Goal: Task Accomplishment & Management: Manage account settings

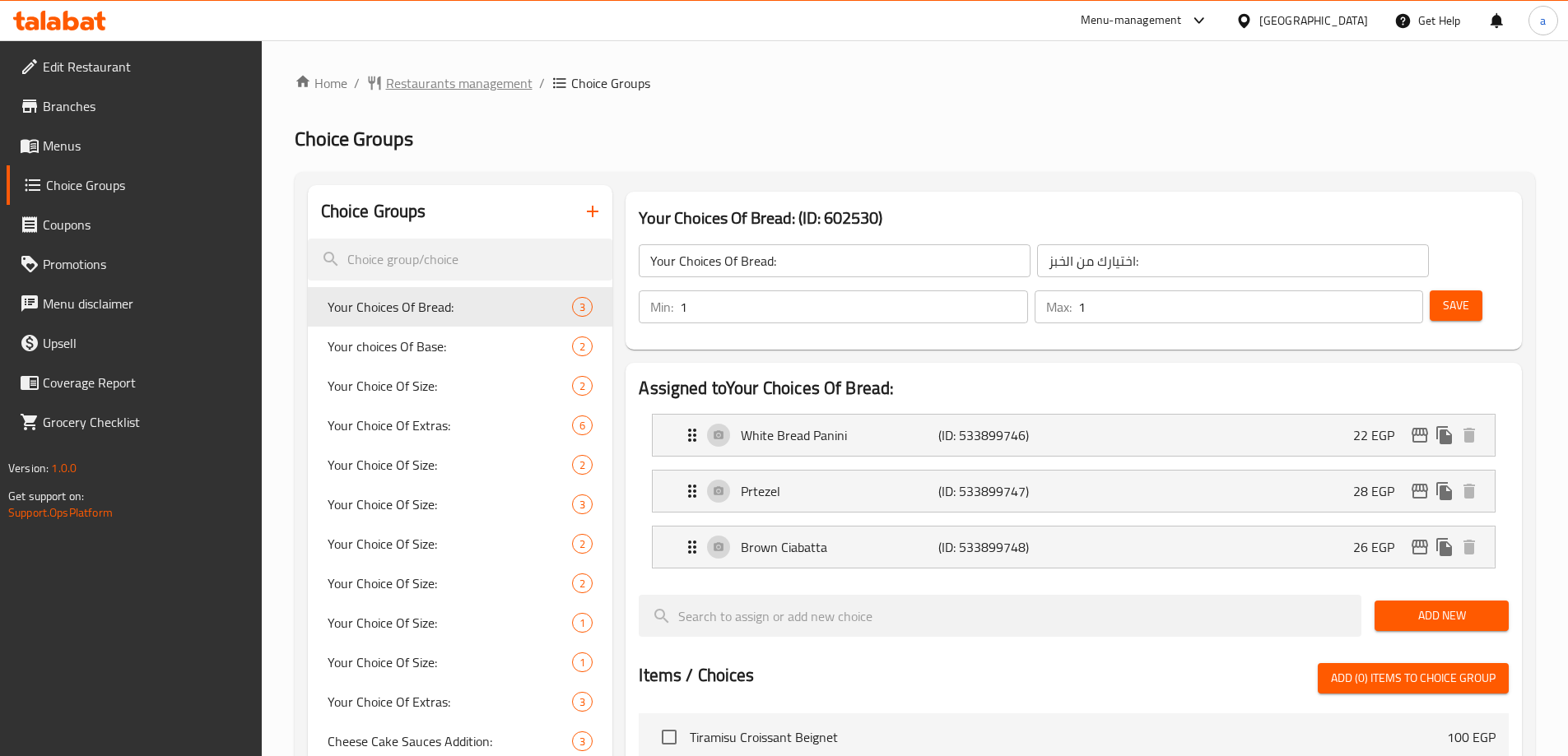
click at [517, 88] on span "Restaurants management" at bounding box center [459, 83] width 146 height 19
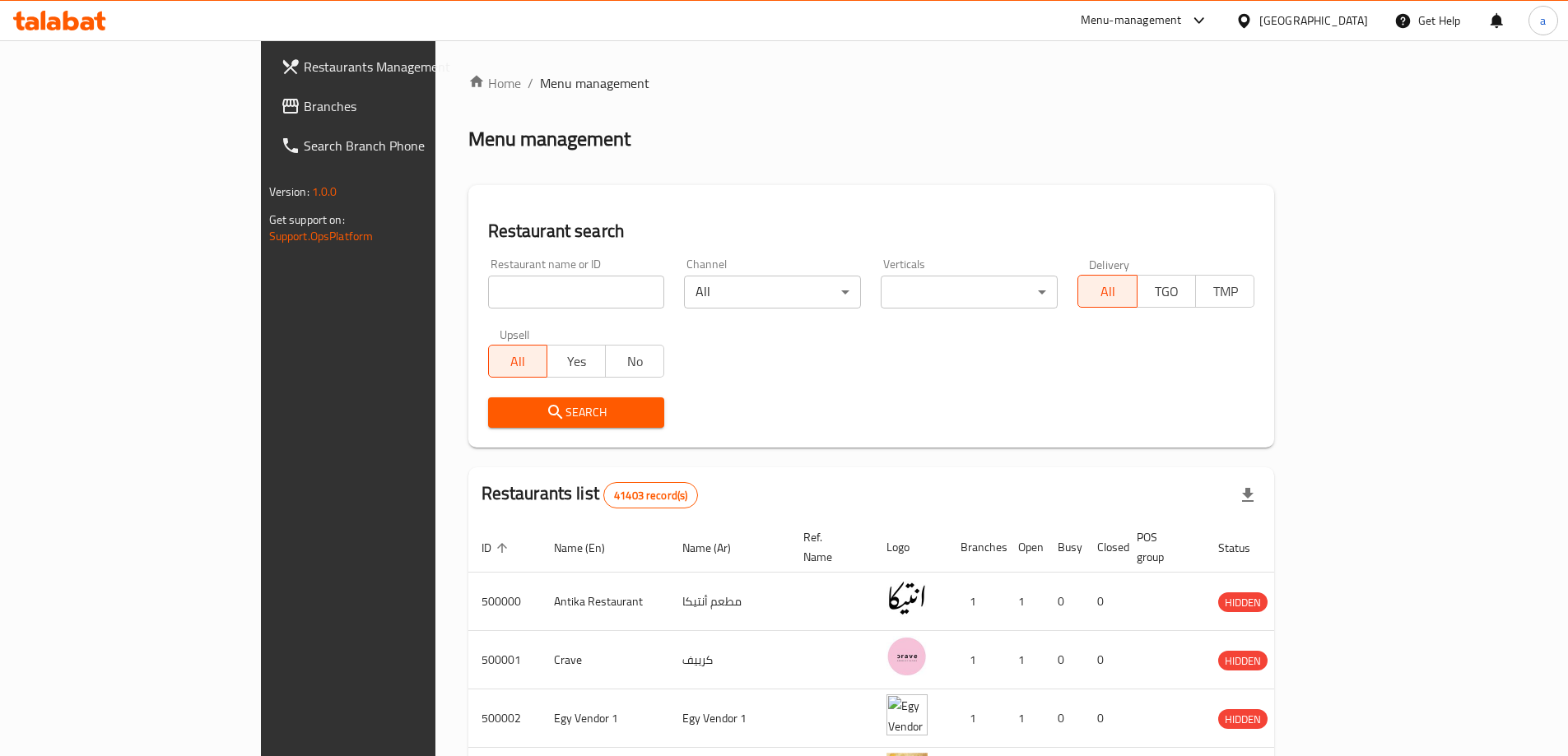
click at [304, 114] on span "Branches" at bounding box center [406, 106] width 205 height 19
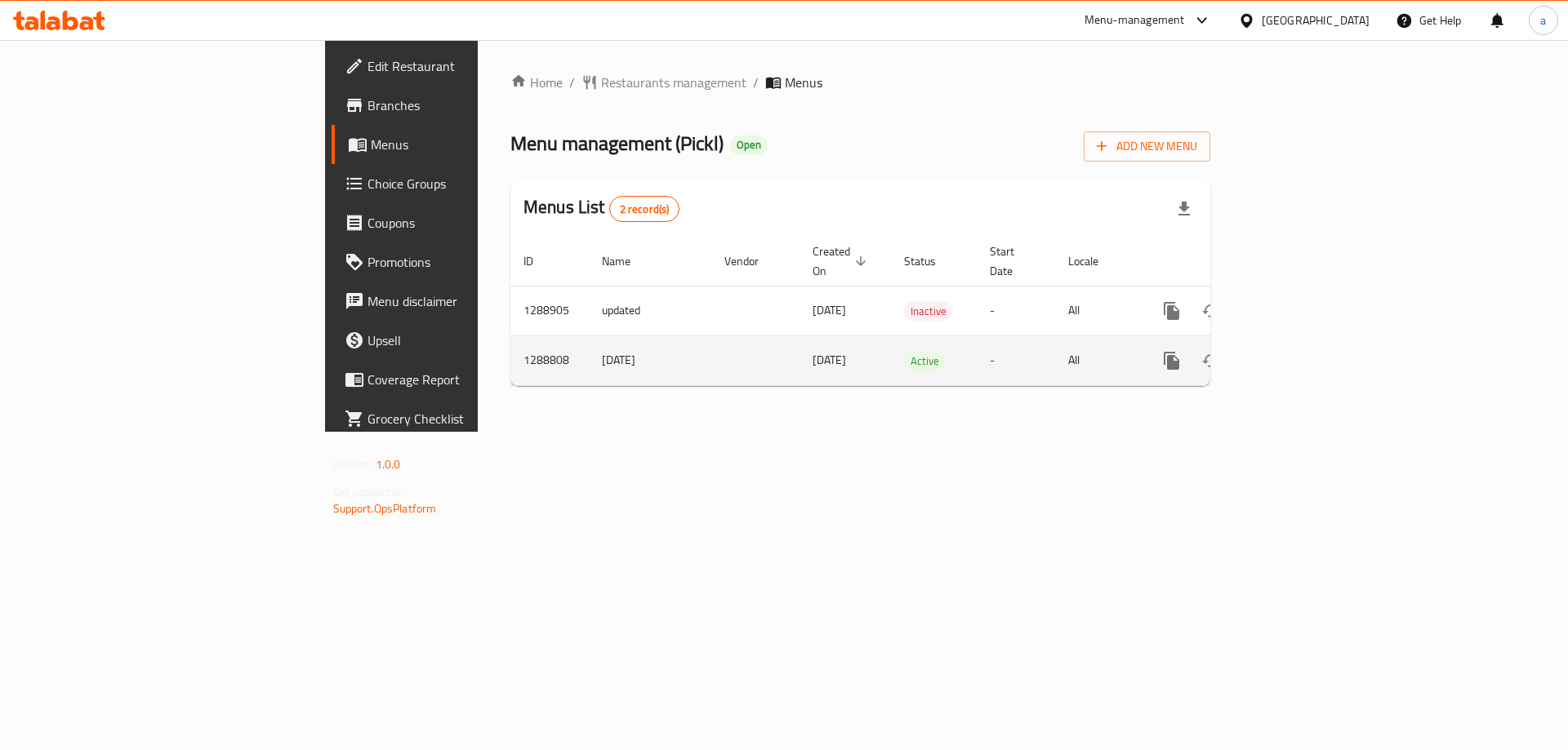
click at [1309, 345] on link "enhanced table" at bounding box center [1290, 361] width 40 height 40
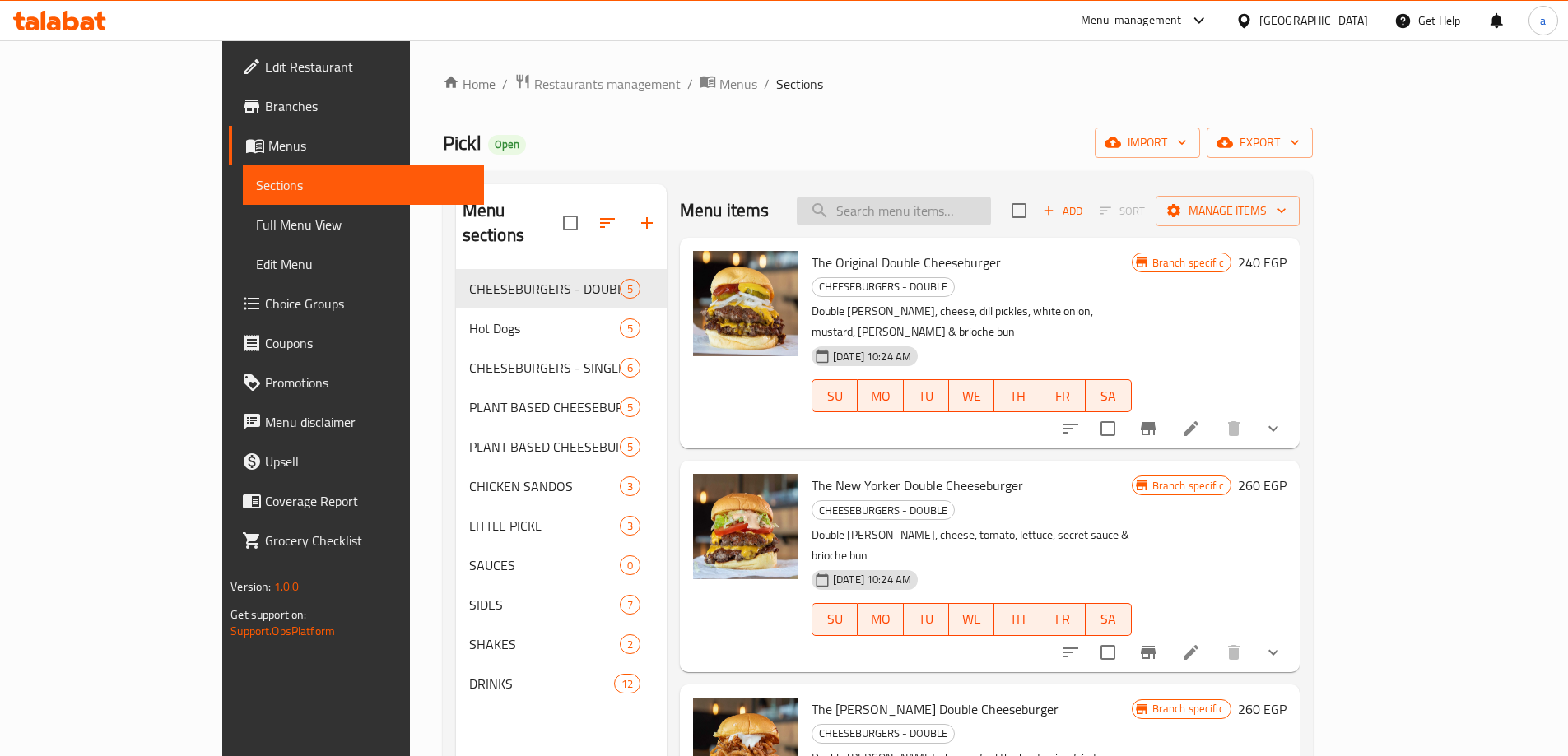
click at [944, 210] on input "search" at bounding box center [893, 211] width 194 height 29
paste input "The Bespoke Duoble Cheeseburger"
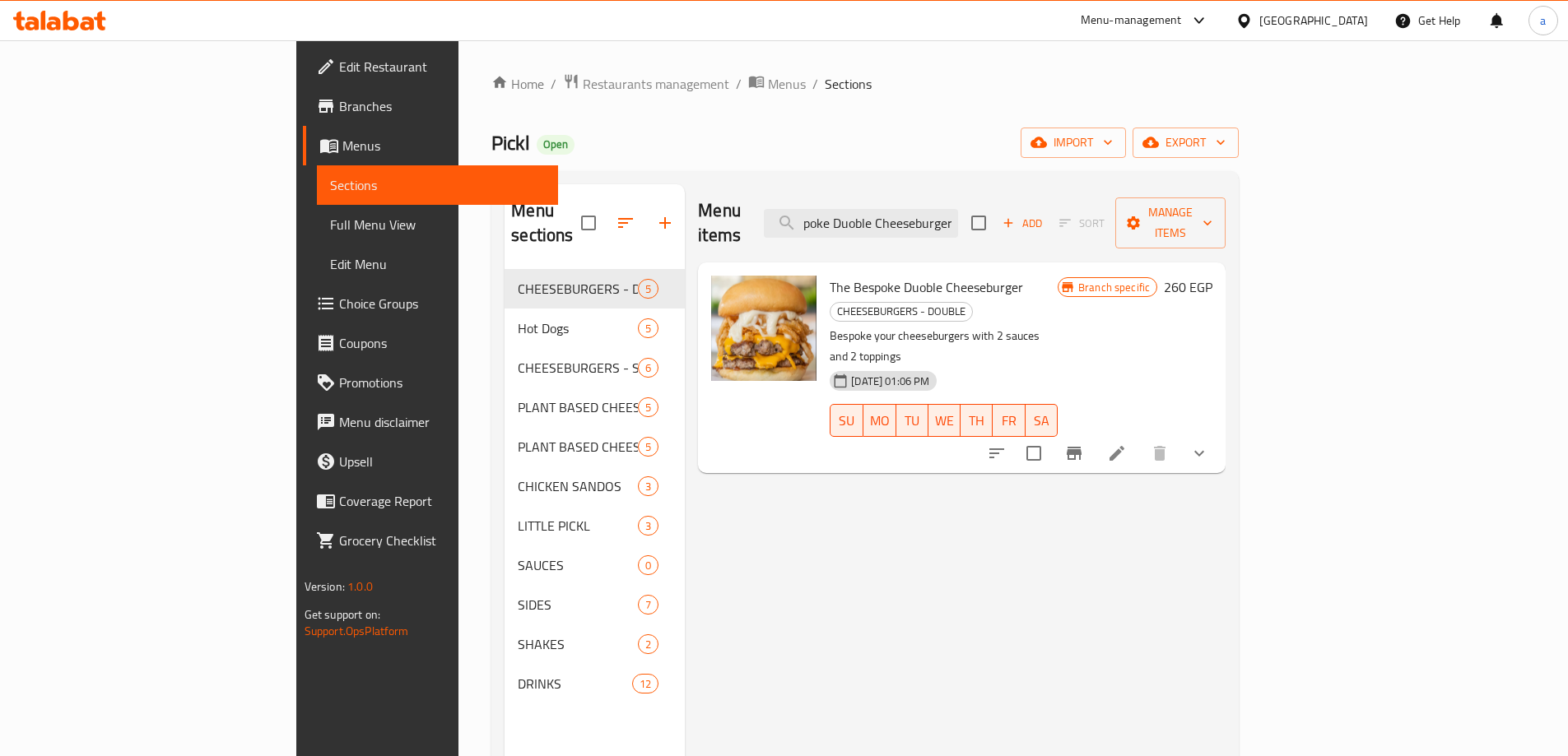
type input "The Bespoke Duoble Cheeseburger"
click at [1139, 438] on li at bounding box center [1116, 453] width 46 height 29
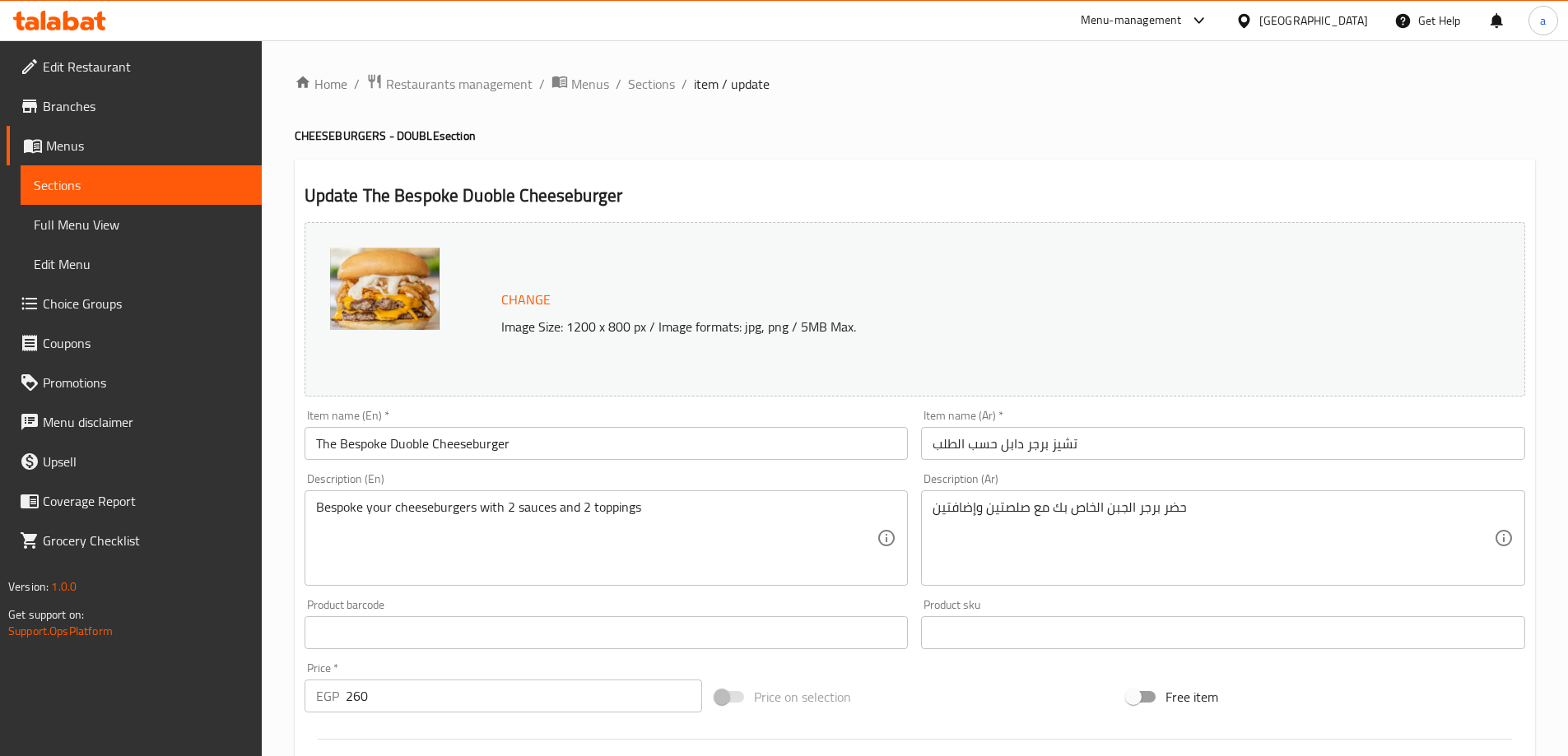
click at [434, 77] on span "Restaurants management" at bounding box center [459, 84] width 146 height 19
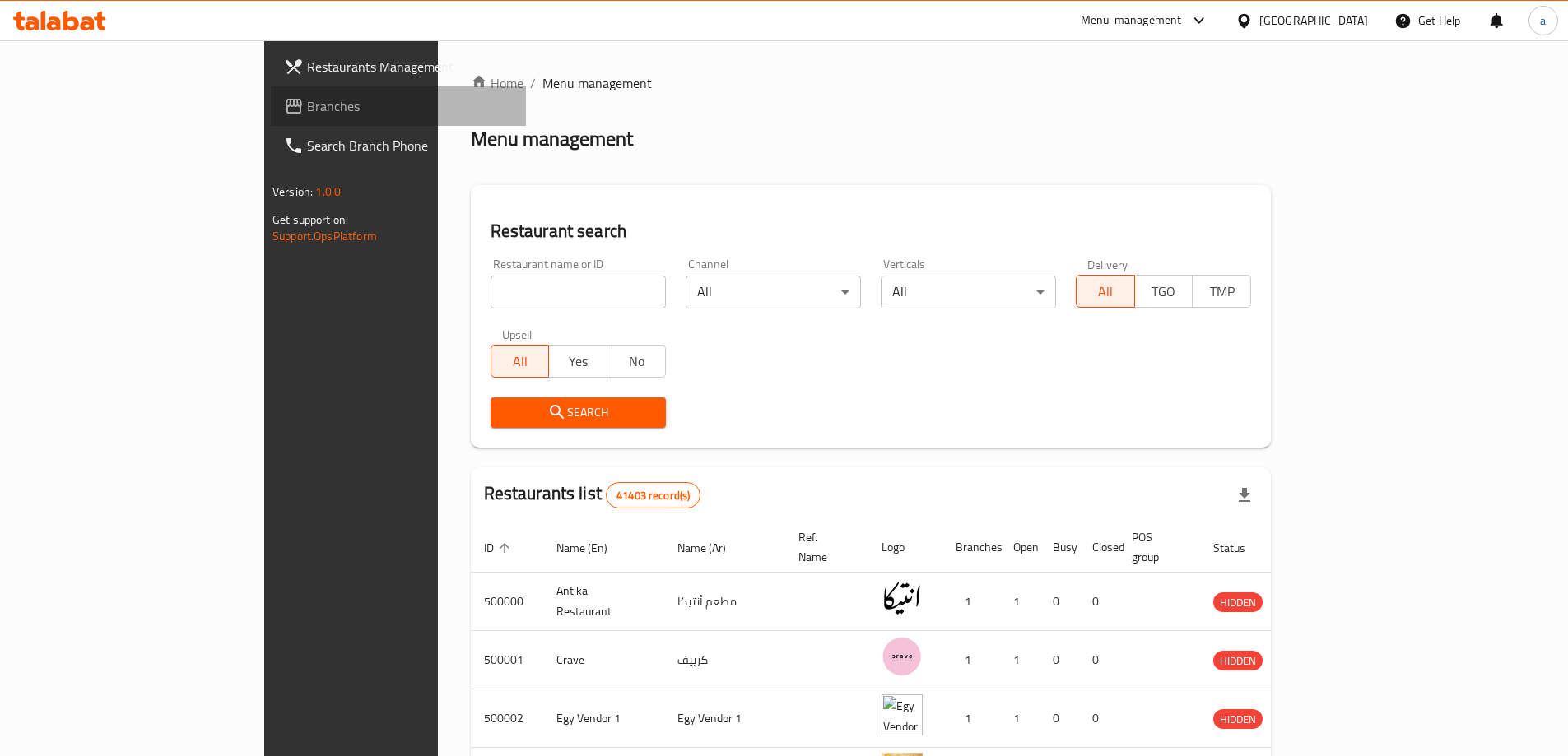
click at [271, 116] on link "Branches" at bounding box center [398, 106] width 255 height 40
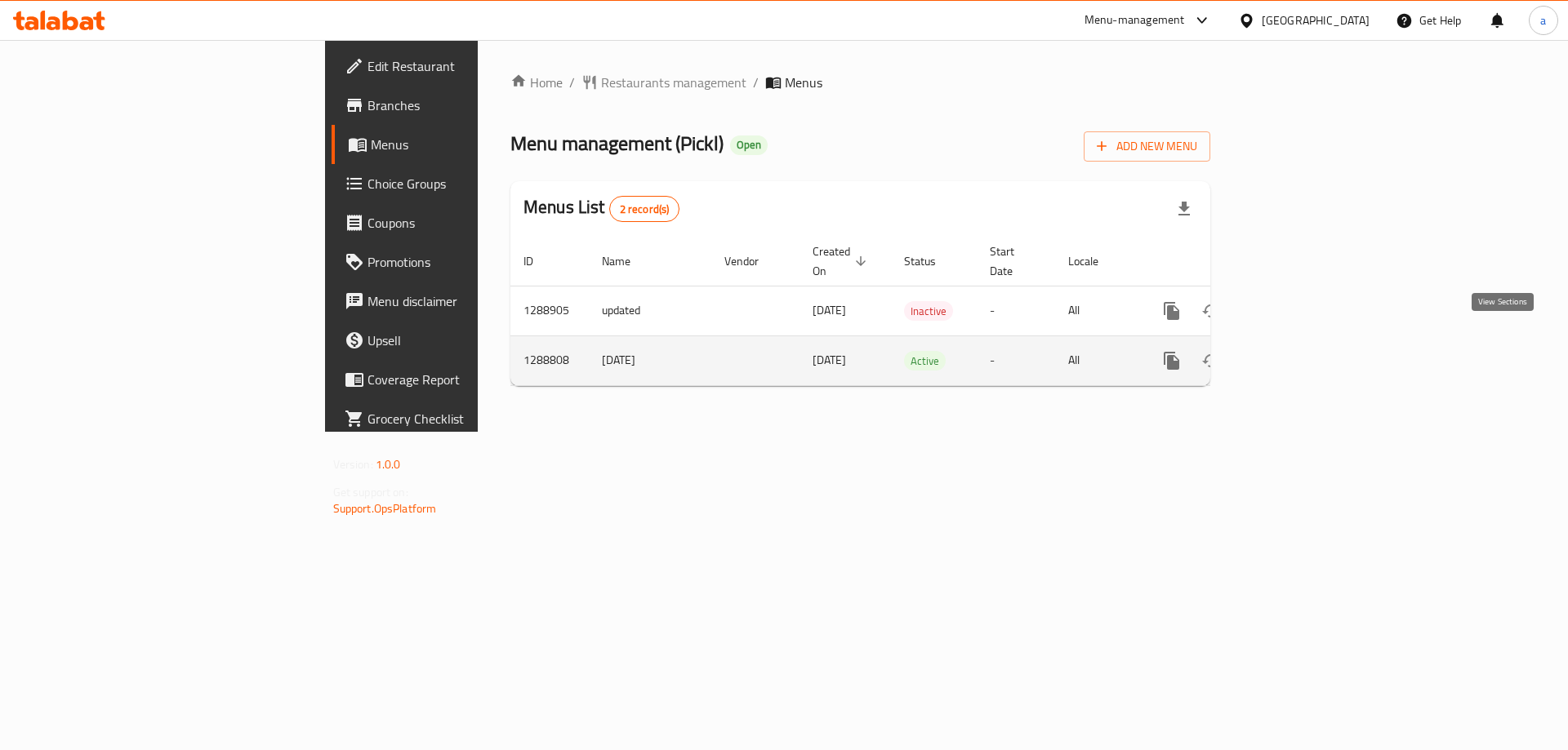
click at [1297, 354] on icon "enhanced table" at bounding box center [1289, 361] width 15 height 14
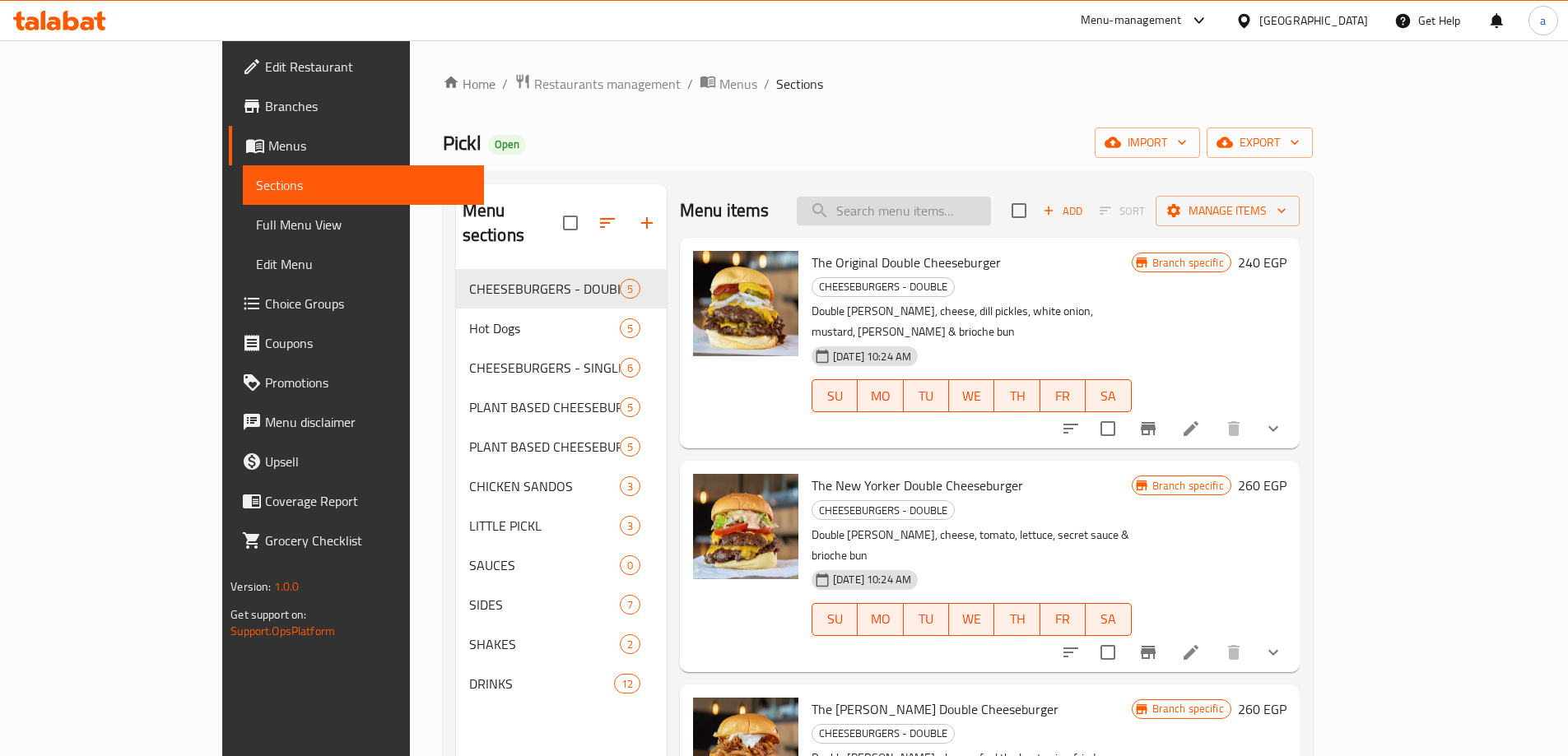
click at [926, 214] on input "search" at bounding box center [893, 211] width 194 height 29
paste input "Chicken Caesar Sando"
type input "Chicken Caesar Sando"
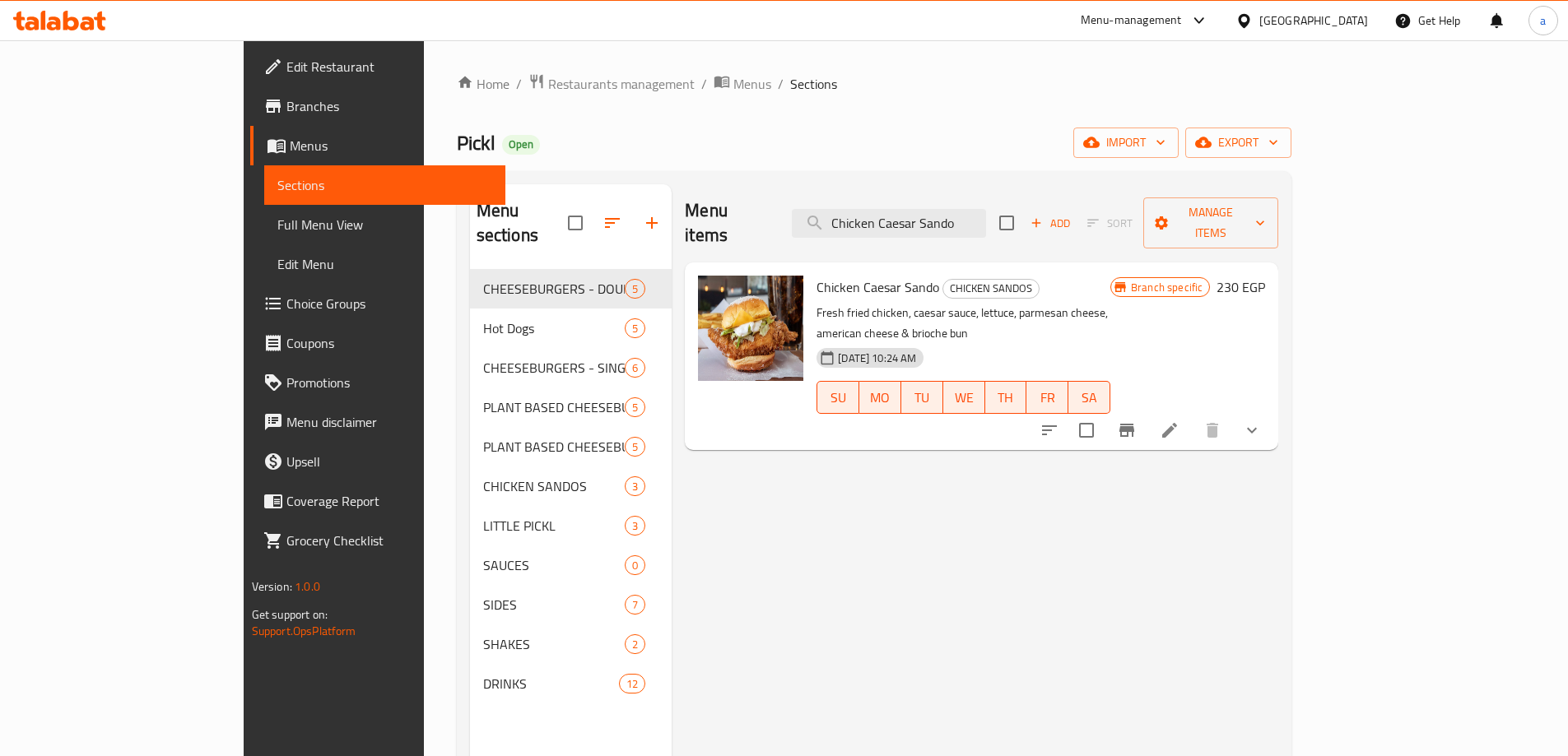
click at [1179, 421] on icon at bounding box center [1169, 431] width 19 height 19
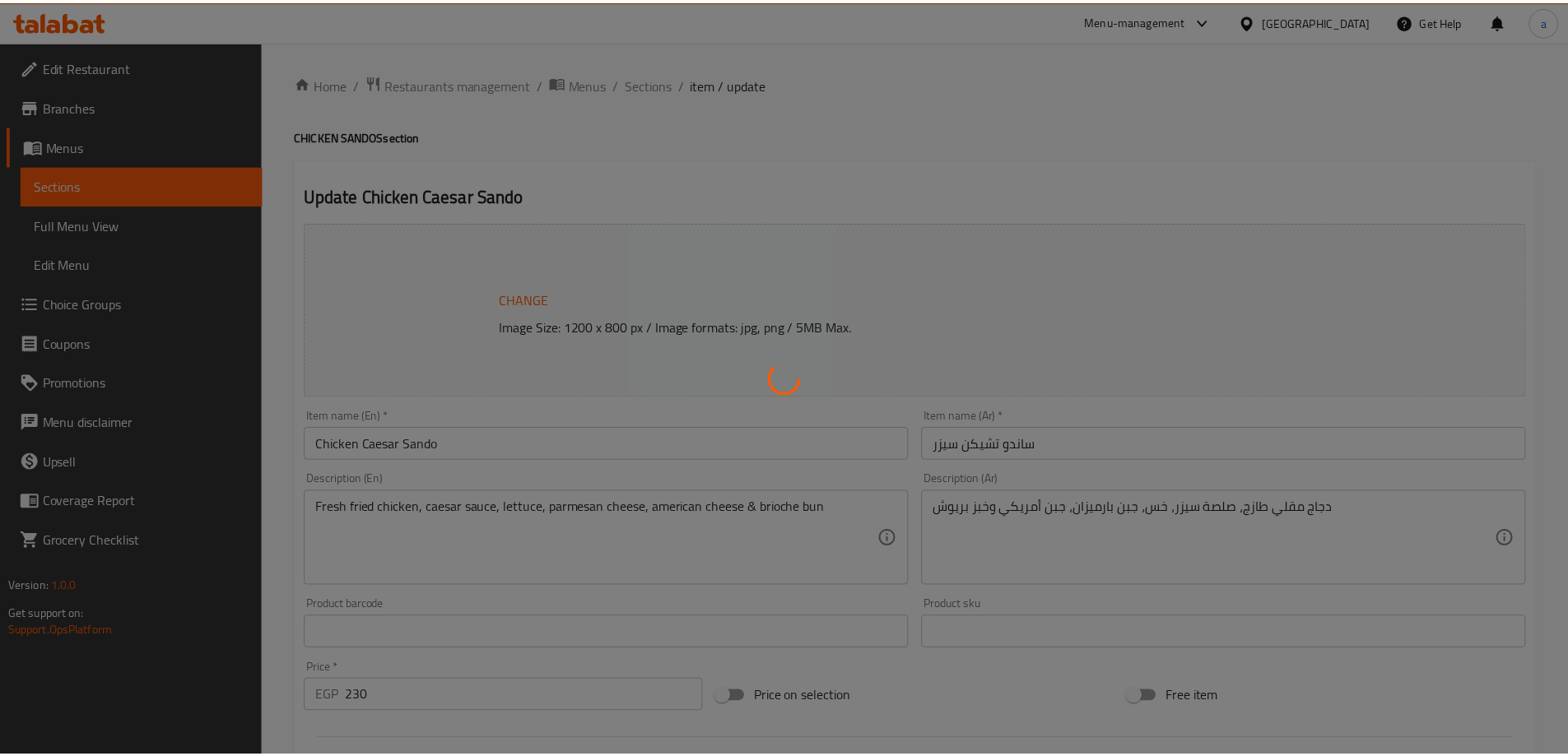
scroll to position [728, 0]
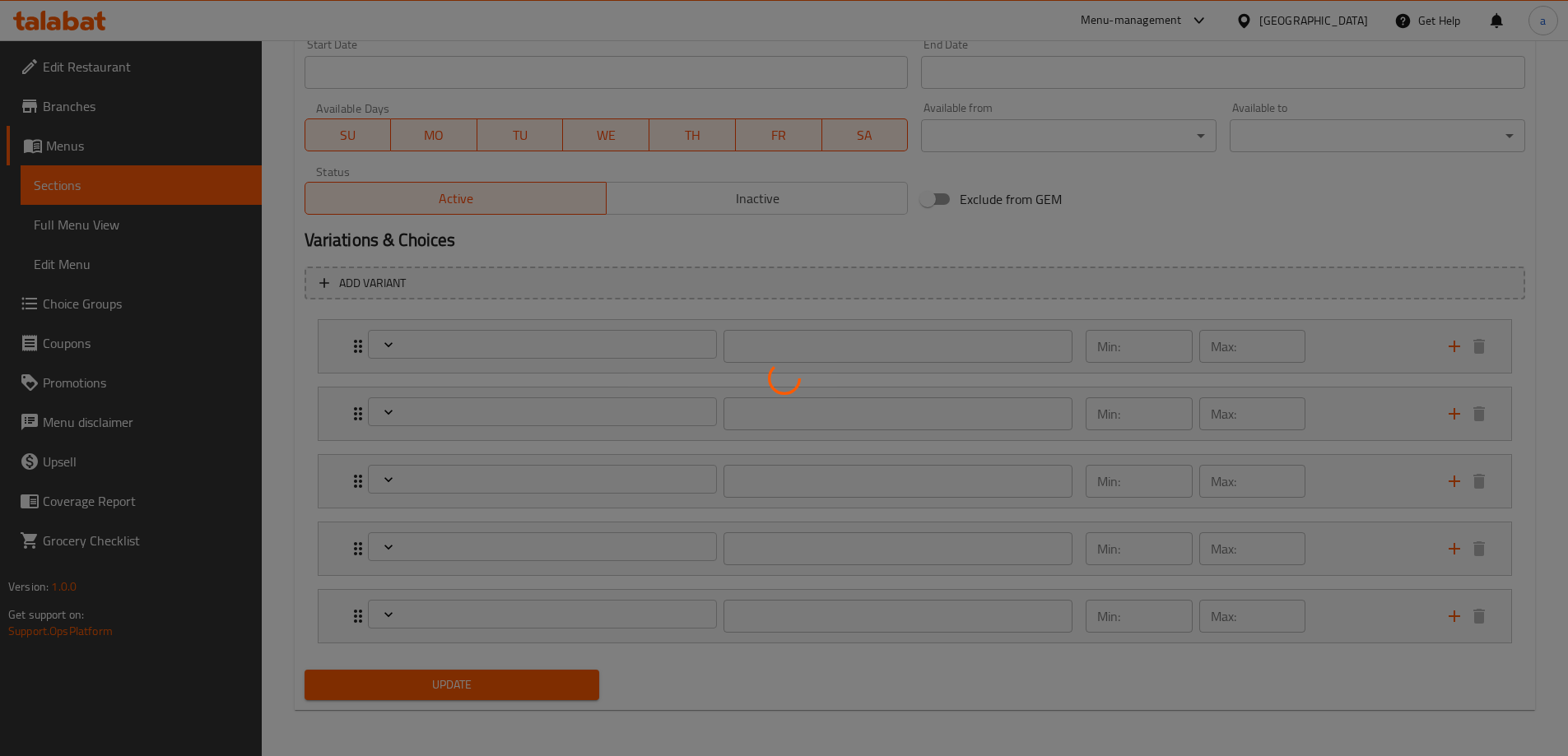
type input "اضافة جبنة"
type input "0"
type input "1"
type input "اختيارك أطباق جانبية"
type input "0"
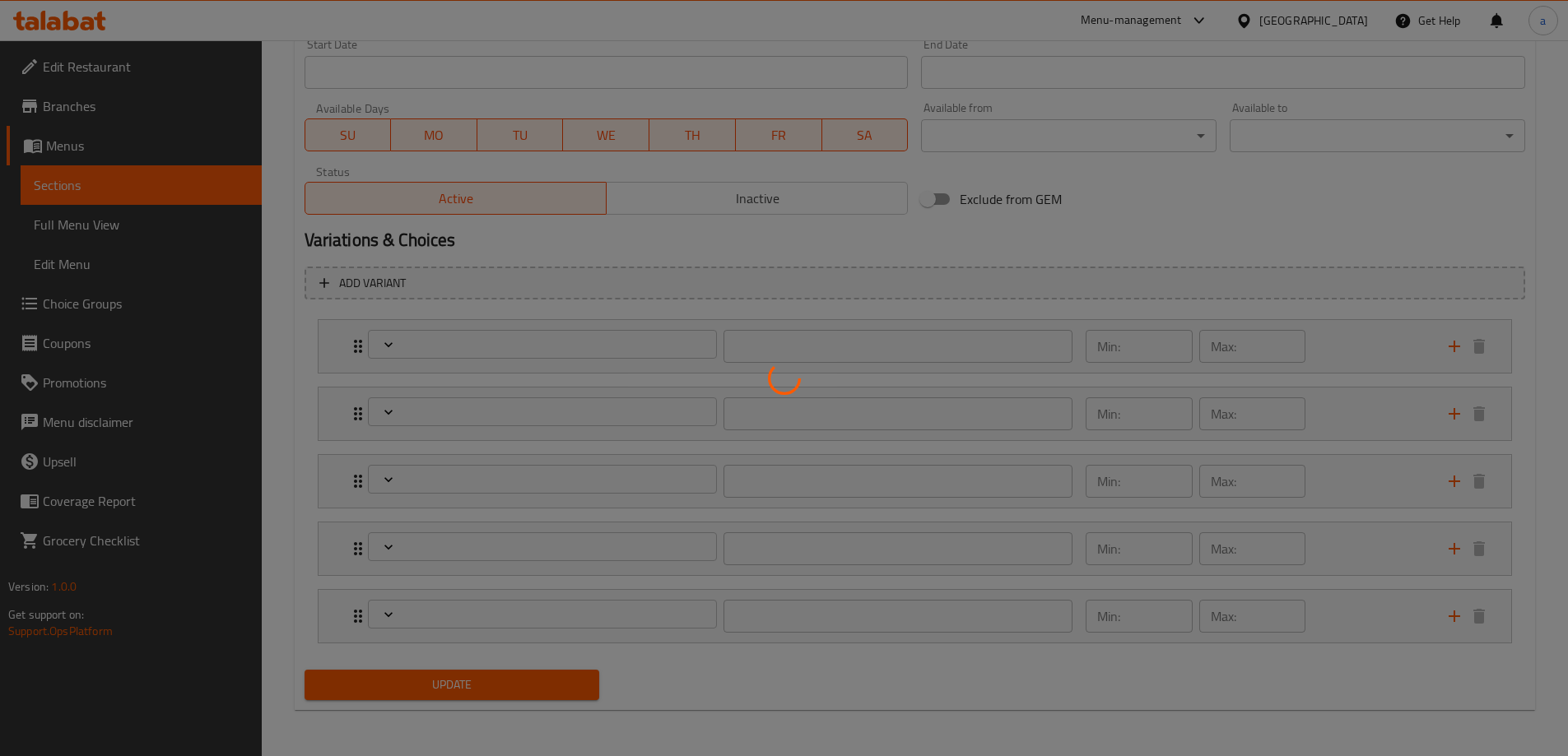
type input "2"
type input "بدل الخبز براب بالخس؟"
type input "0"
type input "1"
type input "إضافة تندرز؟ (حجم صغير)"
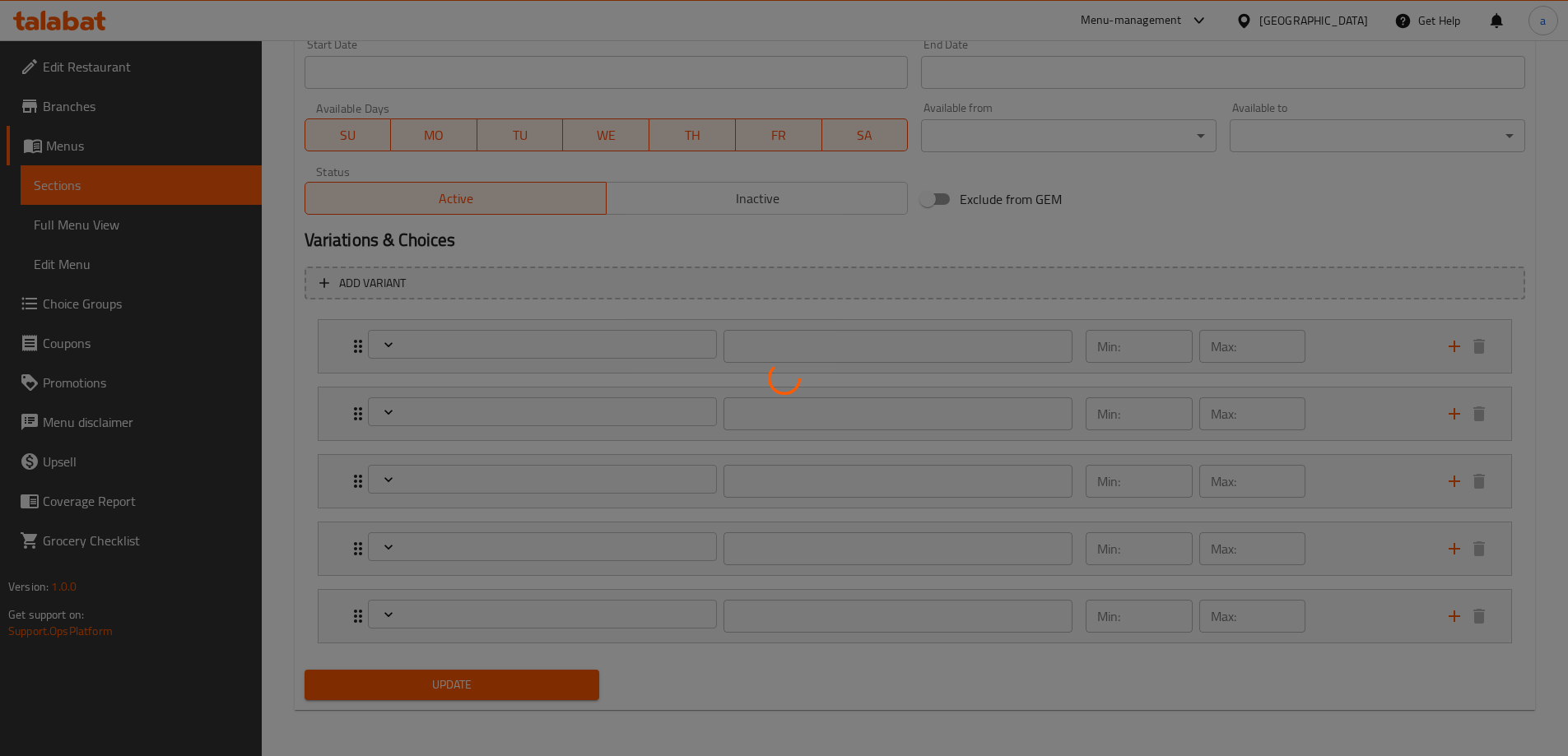
type input "0"
type input "4"
type input "المزيد من الصلصات على الجانب"
type input "0"
type input "2"
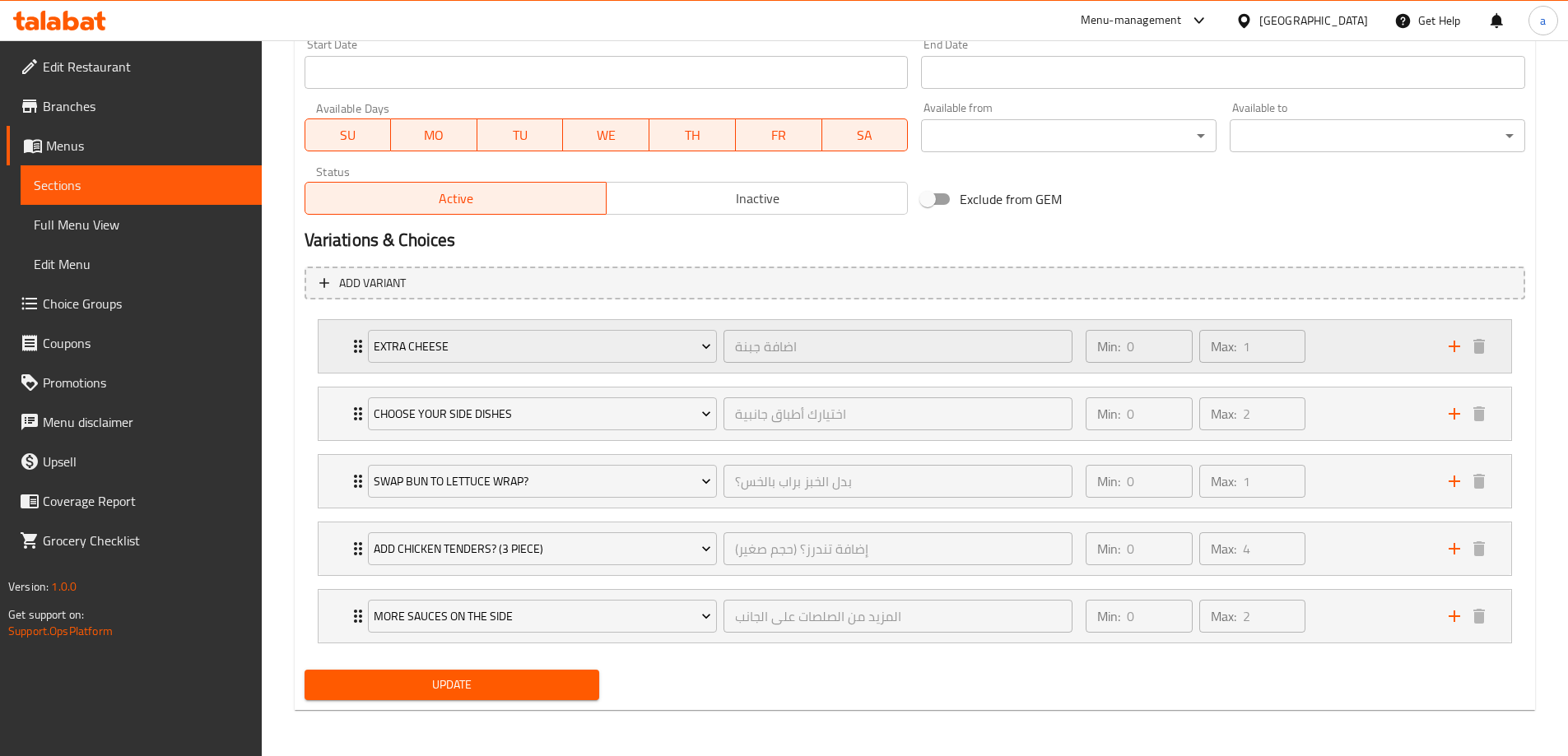
click at [1089, 363] on div "Min: 0 ​" at bounding box center [1139, 346] width 113 height 40
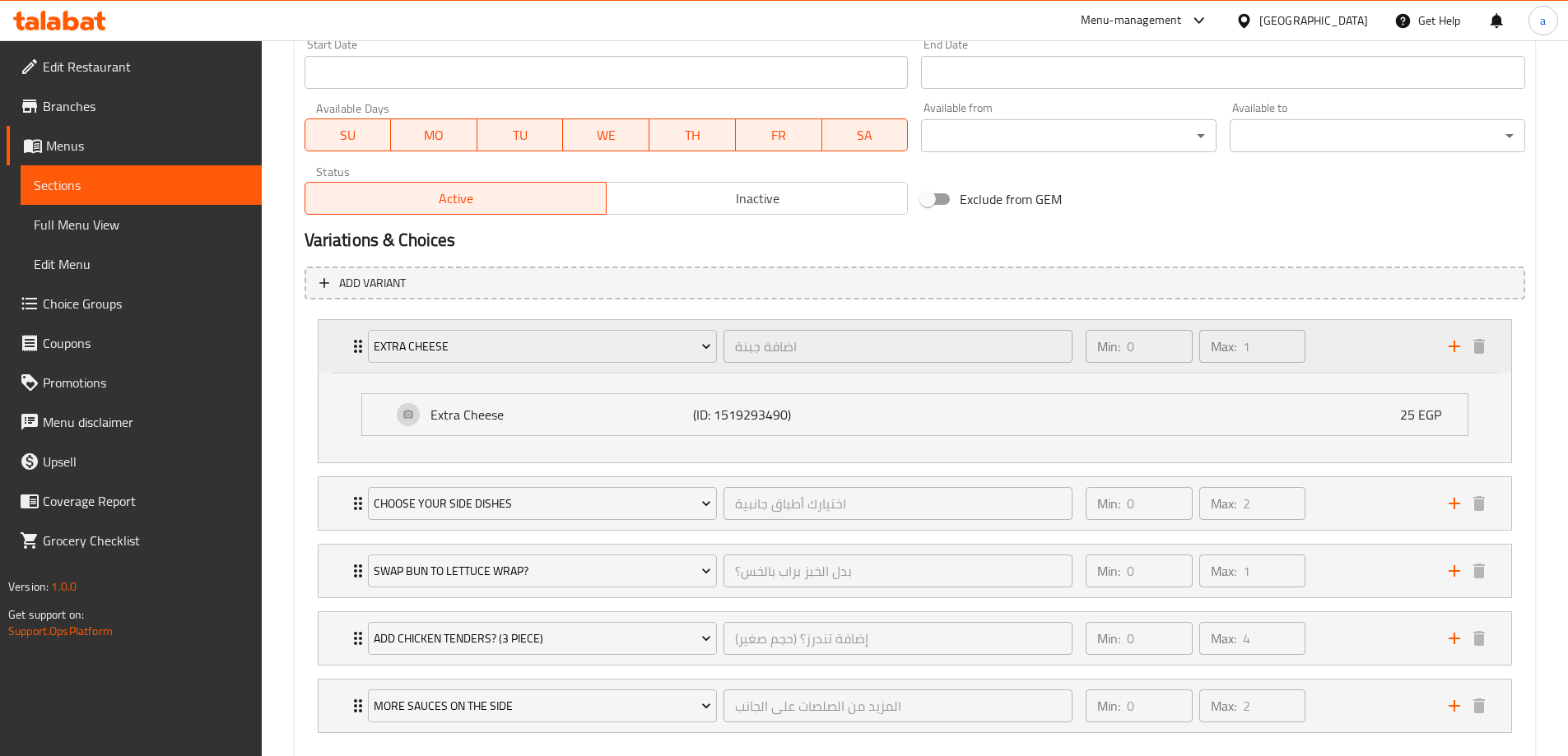
click at [1089, 363] on div "Min: 0 ​" at bounding box center [1139, 346] width 113 height 40
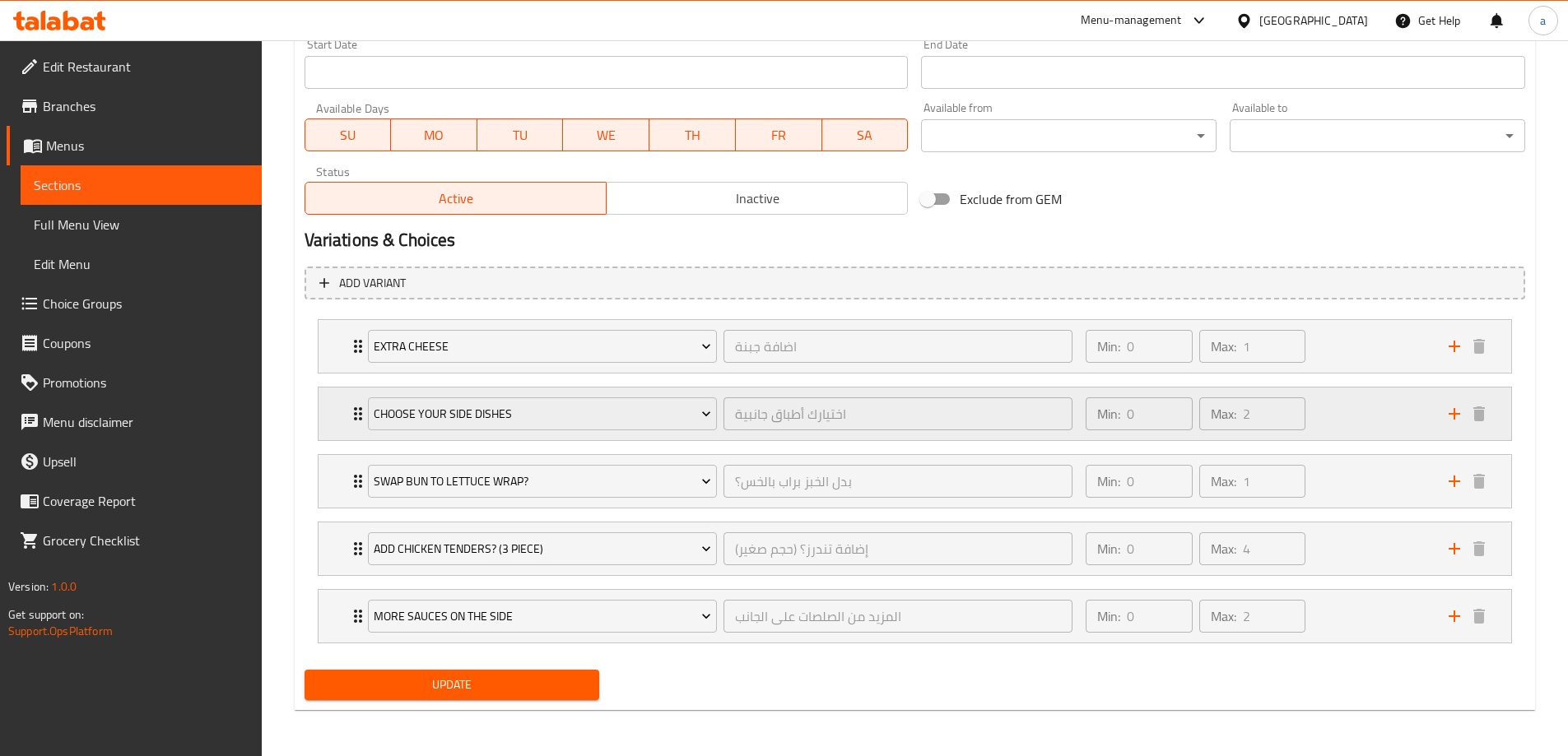
click at [1079, 436] on div "Min: 0 ​ Max: 2 ​" at bounding box center [1195, 413] width 233 height 46
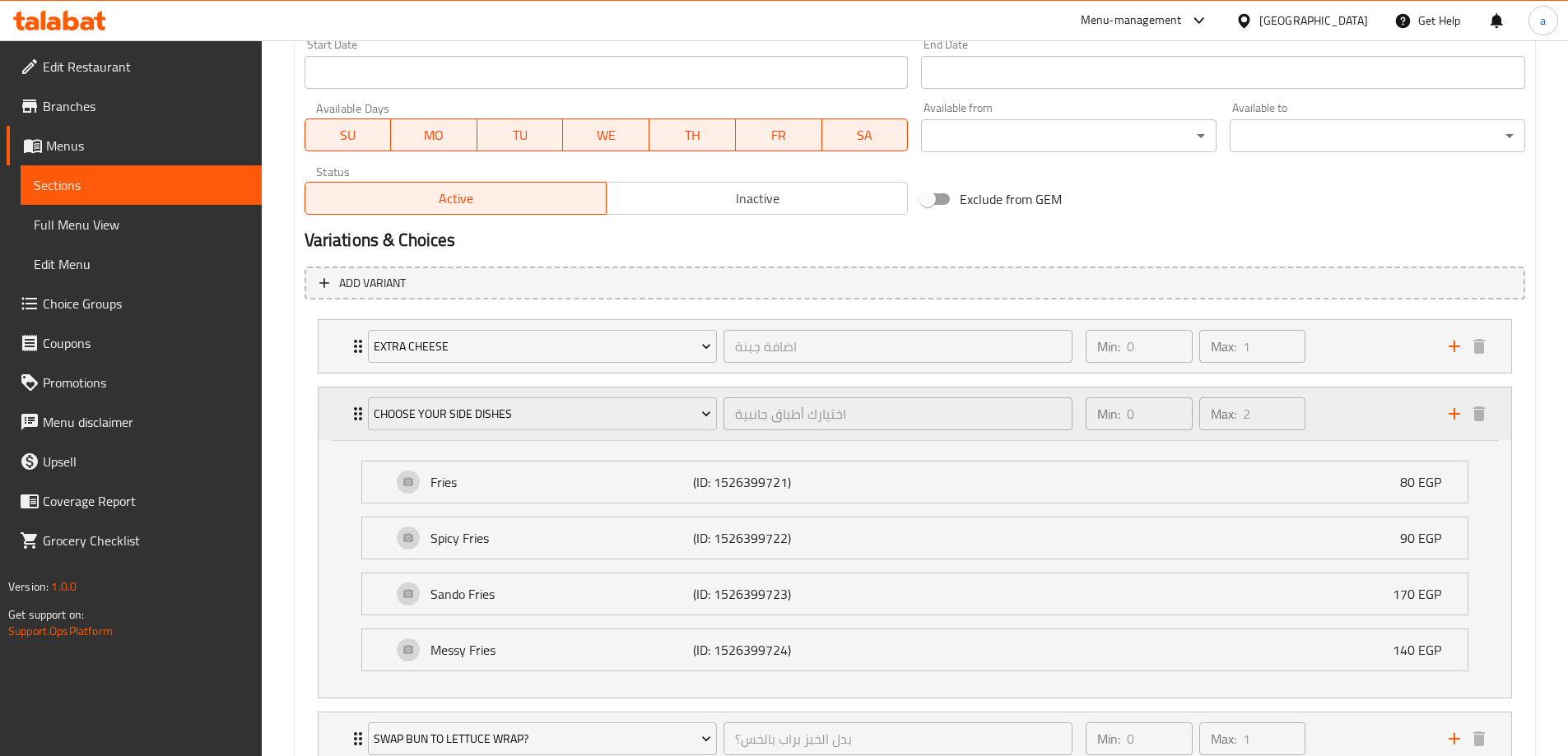
click at [1079, 436] on div "Min: 0 ​ Max: 2 ​" at bounding box center [1195, 413] width 233 height 46
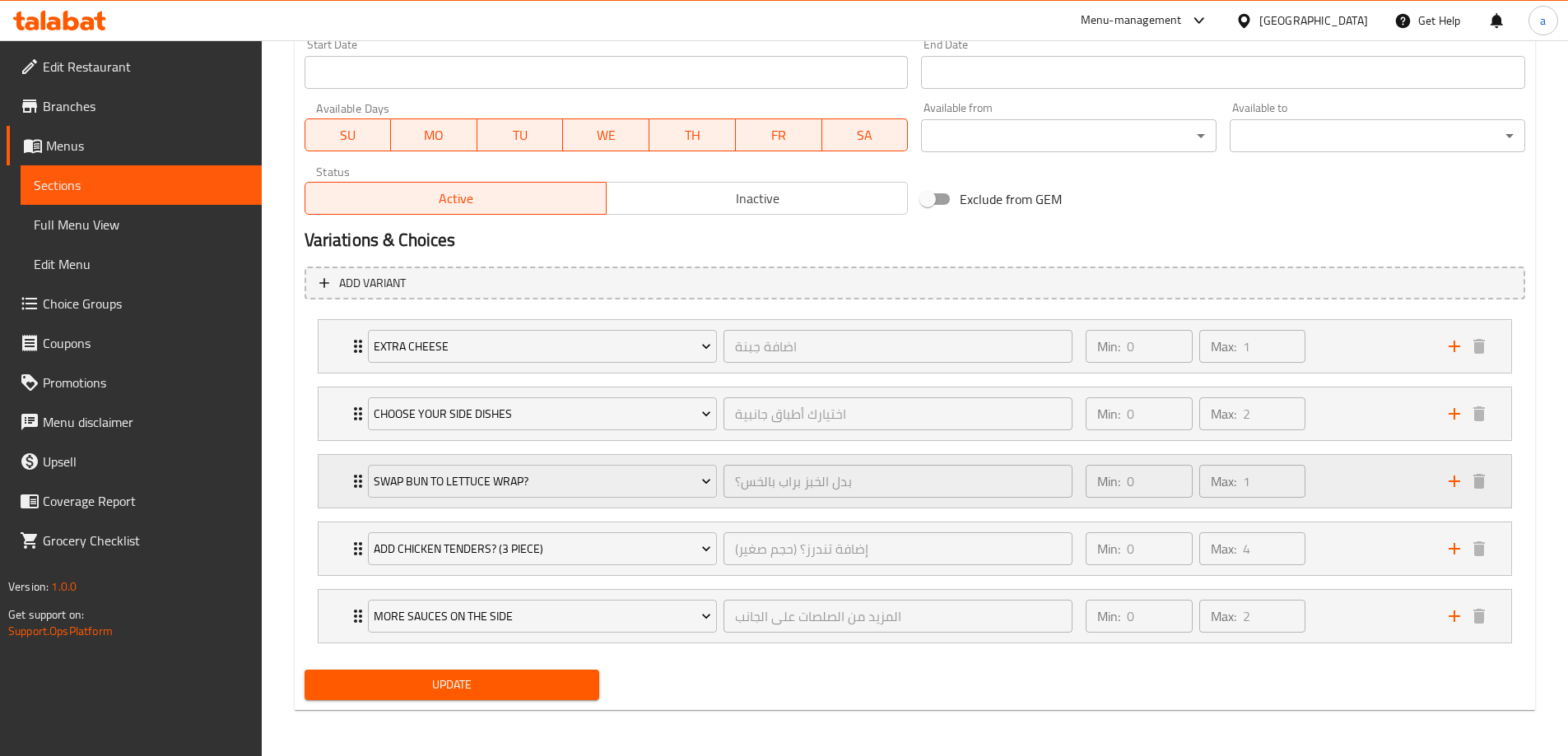
click at [1082, 485] on div "Min: 0 ​" at bounding box center [1139, 481] width 113 height 40
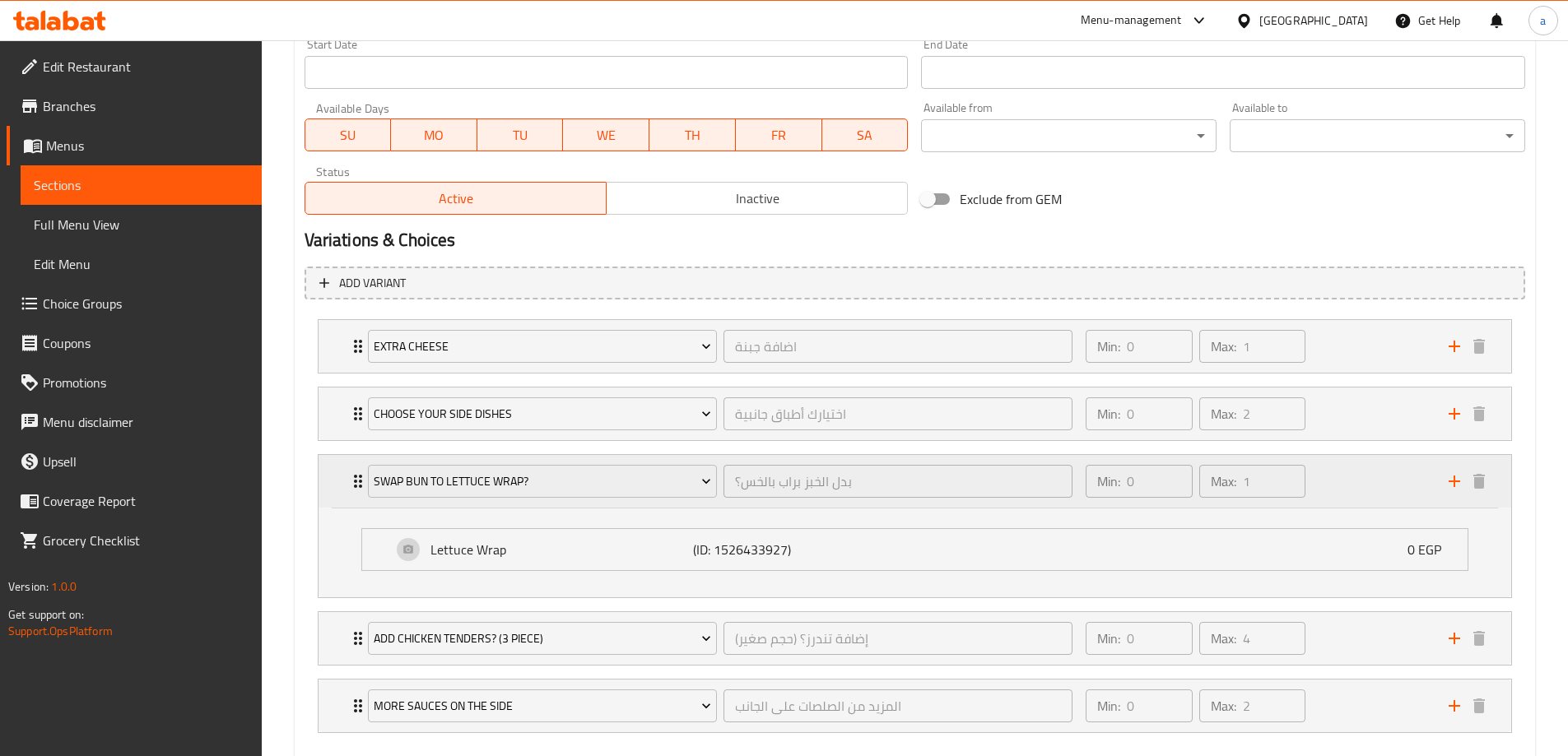
click at [1082, 485] on div "Min: 0 ​" at bounding box center [1139, 481] width 113 height 40
